Goal: Browse casually

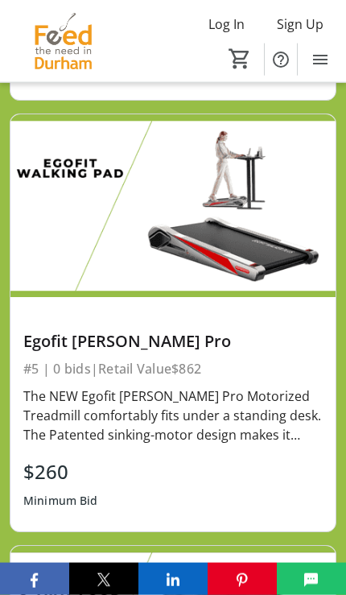
scroll to position [2402, 0]
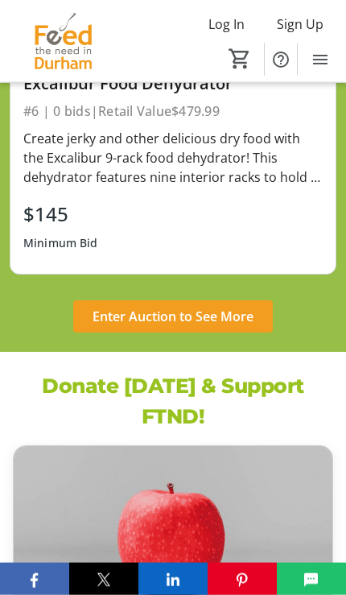
click at [235, 307] on span "Enter Auction to See More" at bounding box center [173, 316] width 161 height 19
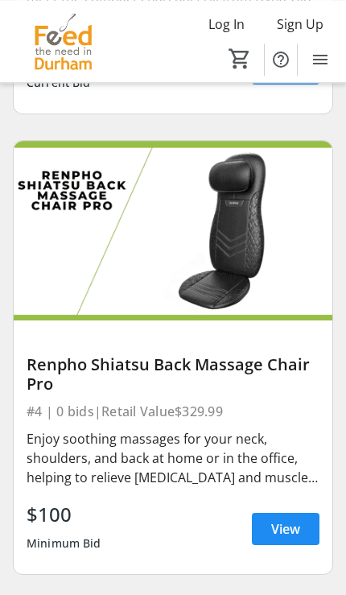
scroll to position [1445, 0]
click at [282, 519] on span "View" at bounding box center [285, 528] width 29 height 19
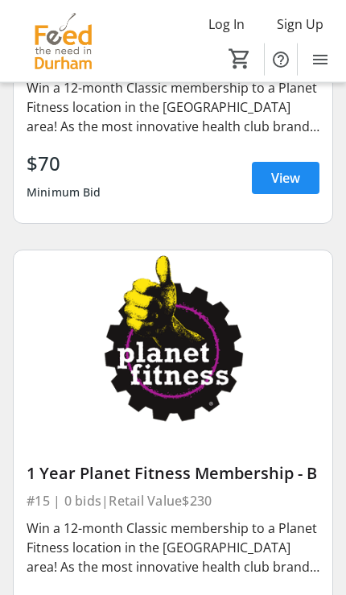
scroll to position [6261, 0]
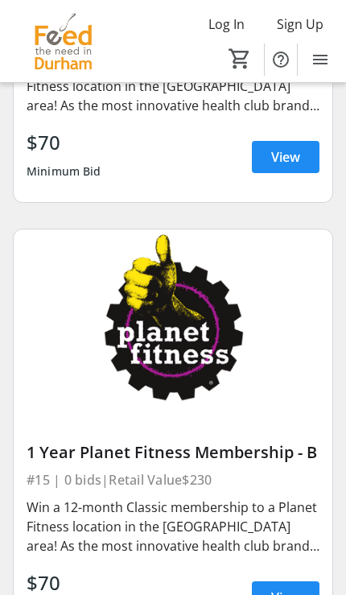
click at [279, 588] on span "View" at bounding box center [285, 597] width 29 height 19
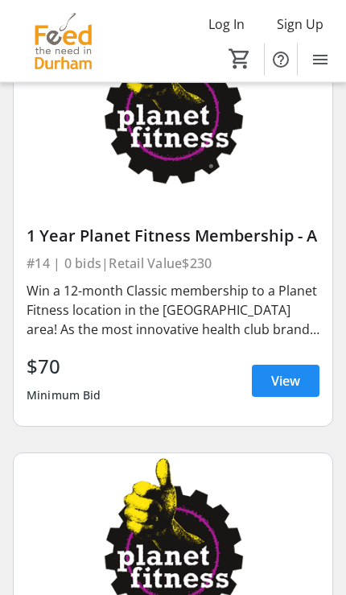
click at [283, 371] on span "View" at bounding box center [285, 380] width 29 height 19
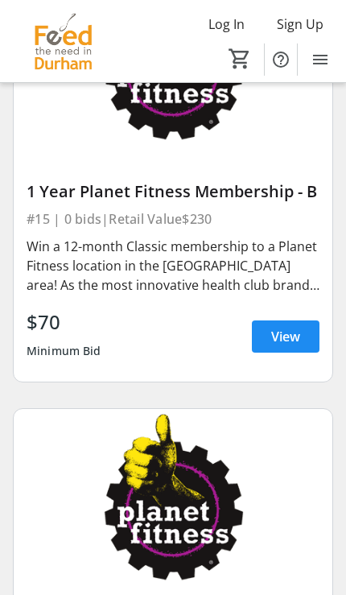
scroll to position [6519, 0]
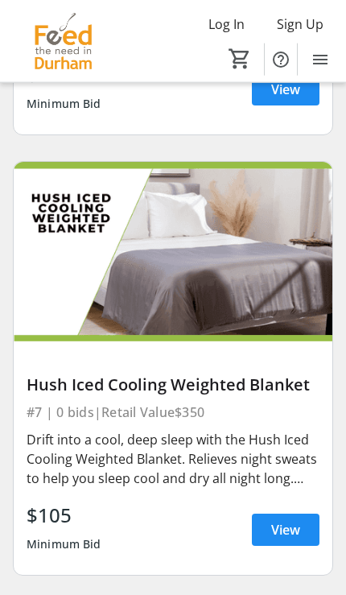
click at [284, 520] on span "View" at bounding box center [285, 529] width 29 height 19
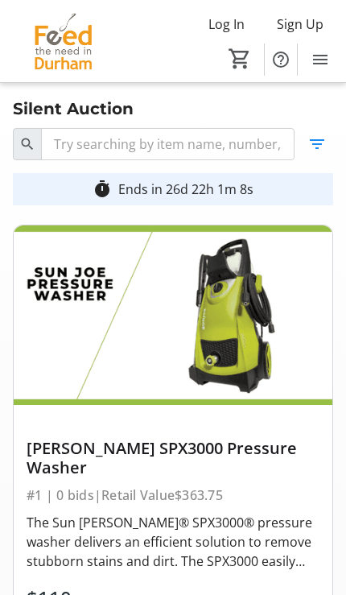
click at [67, 39] on img at bounding box center [63, 41] width 107 height 60
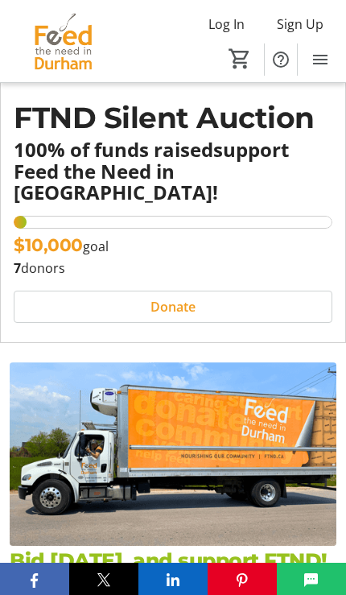
click at [67, 42] on img at bounding box center [63, 41] width 107 height 60
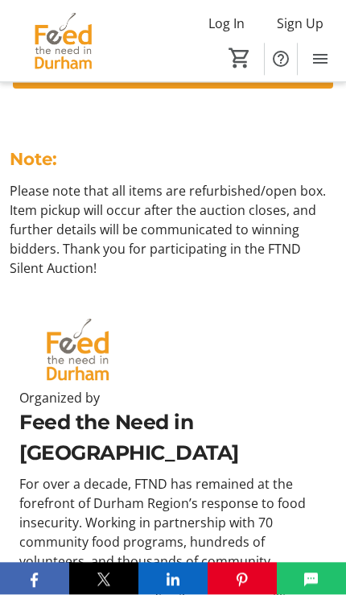
scroll to position [4519, 0]
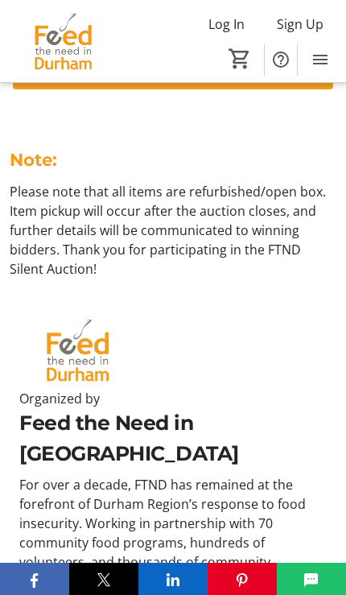
click at [97, 317] on img at bounding box center [77, 350] width 117 height 66
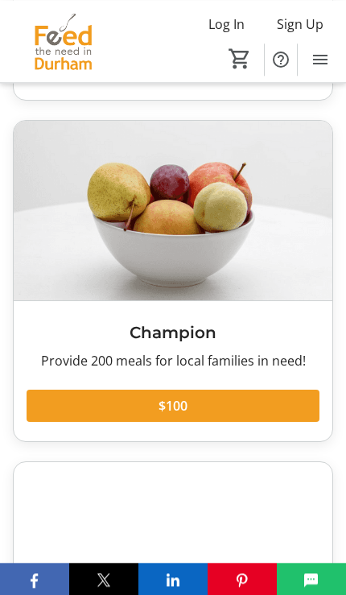
scroll to position [3744, 0]
